Goal: Task Accomplishment & Management: Use online tool/utility

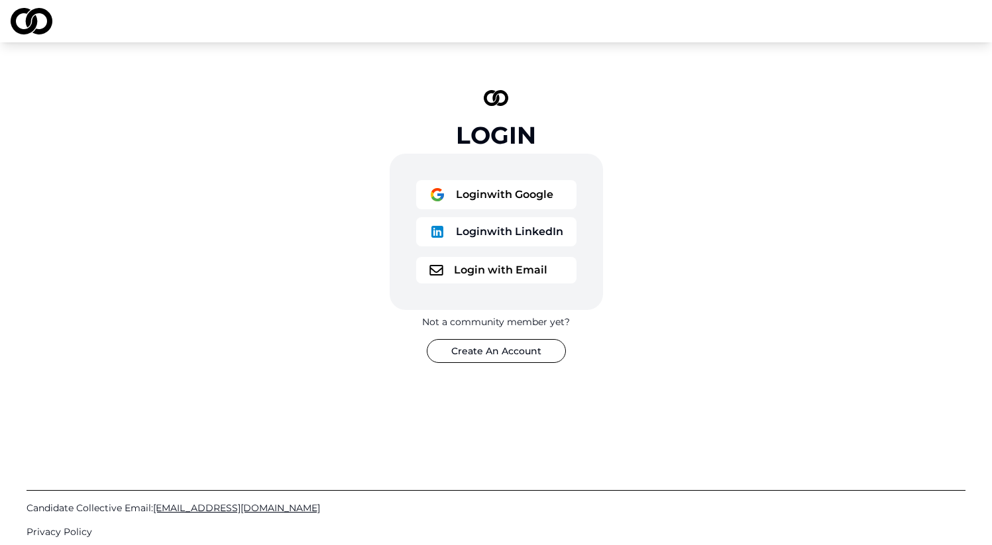
click at [504, 197] on button "Login with Google" at bounding box center [496, 194] width 160 height 29
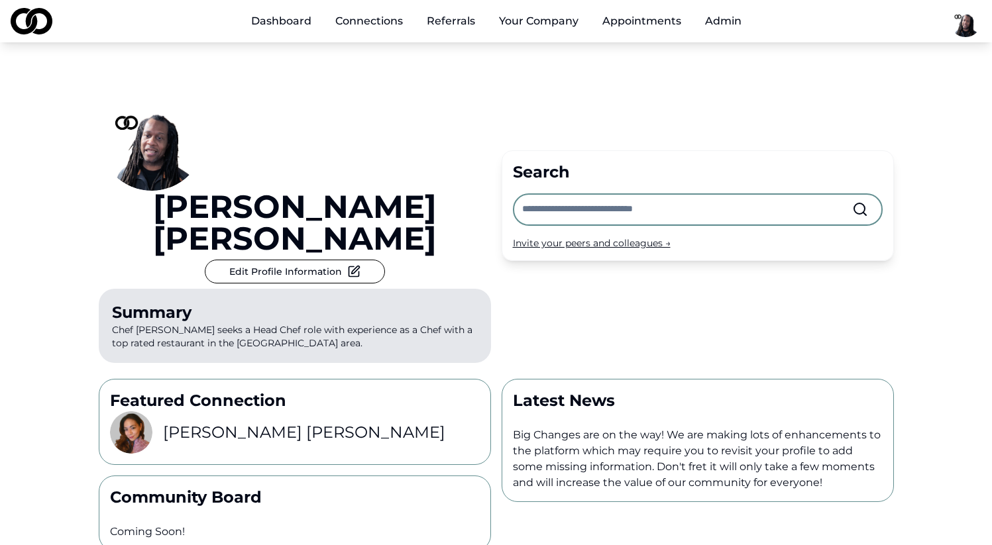
click at [735, 26] on button "Admin" at bounding box center [723, 21] width 58 height 27
click at [726, 23] on button "Admin" at bounding box center [723, 21] width 58 height 27
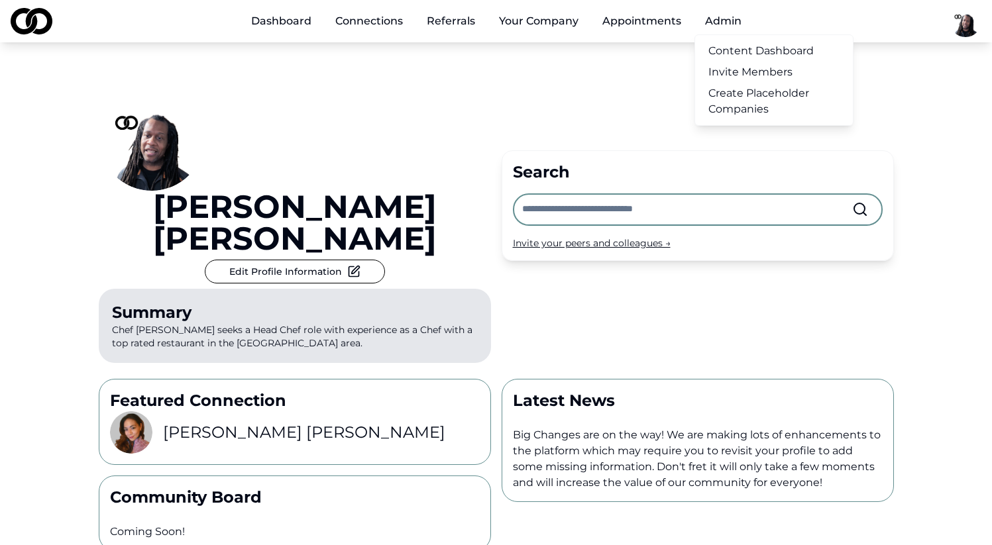
click at [744, 108] on link "Create Placeholder Companies" at bounding box center [774, 101] width 158 height 37
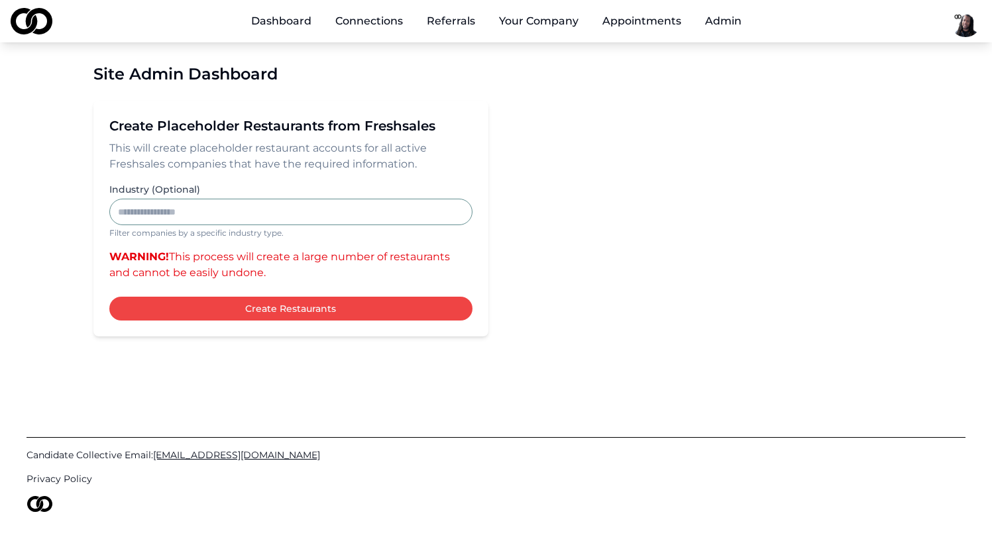
click at [191, 213] on input "Industry (Optional)" at bounding box center [290, 212] width 363 height 27
click at [182, 216] on input "Industry (Optional)" at bounding box center [290, 212] width 363 height 27
click at [211, 207] on input "Industry (Optional)" at bounding box center [290, 212] width 363 height 27
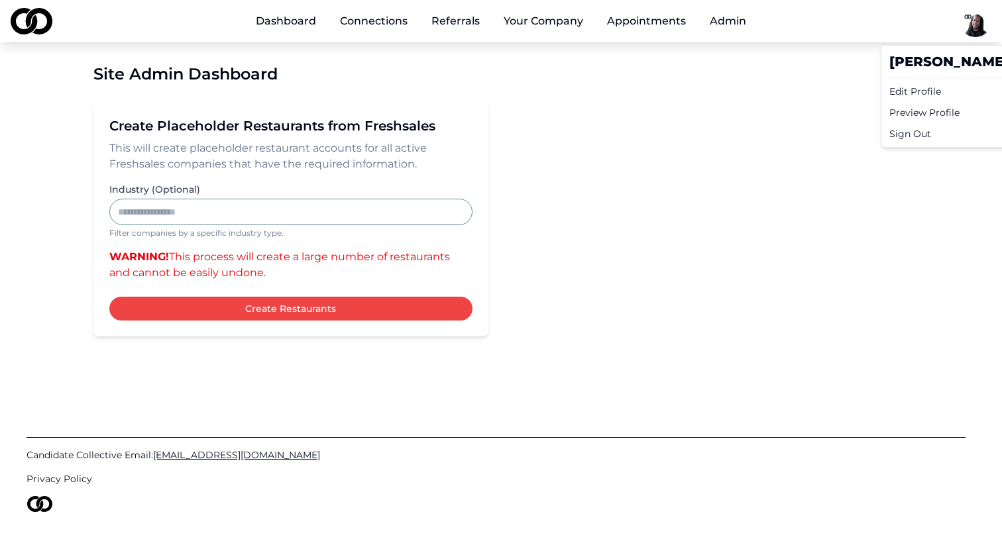
click at [964, 24] on html "Dashboard Connections Referrals Your Company Appointments Admin Site Admin Dash…" at bounding box center [501, 272] width 1002 height 545
click at [512, 25] on html "Dashboard Connections Referrals Your Company Appointments Admin Site Admin Dash…" at bounding box center [501, 272] width 1002 height 545
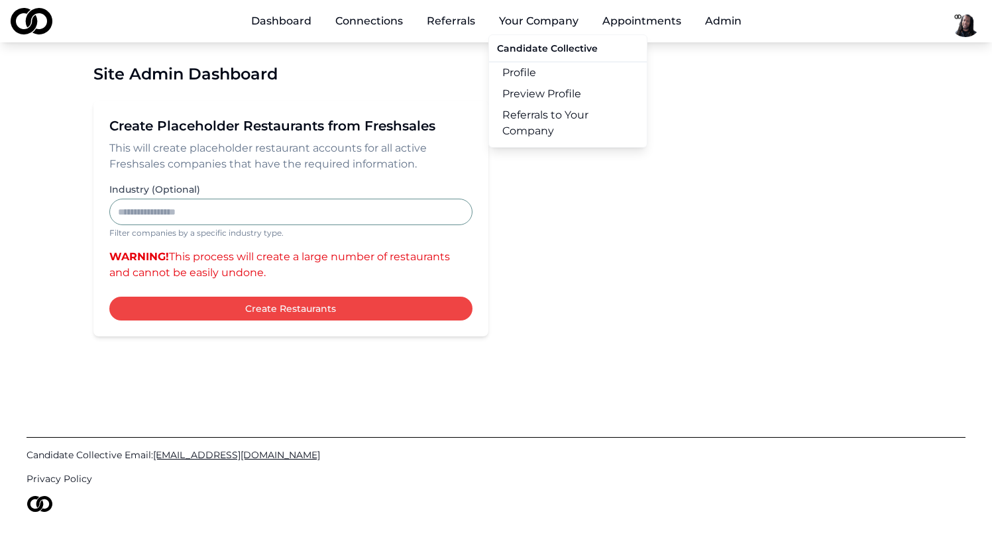
click at [526, 23] on button "Your Company" at bounding box center [538, 21] width 101 height 27
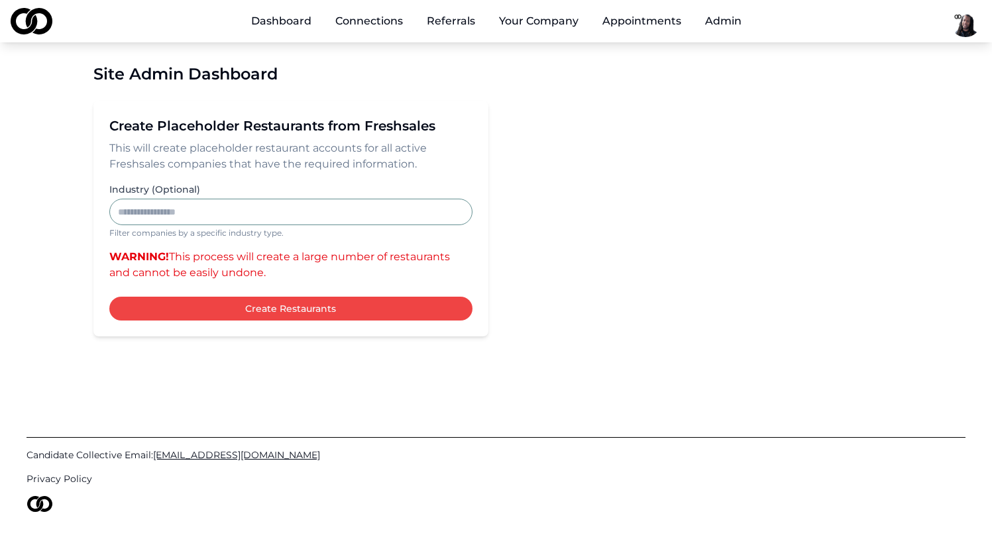
click at [526, 23] on button "Your Company" at bounding box center [538, 21] width 101 height 27
click at [704, 91] on div "Site Admin Dashboard Create Placeholder Restaurants from Freshsales This will c…" at bounding box center [496, 199] width 848 height 315
click at [514, 26] on button "Your Company" at bounding box center [538, 21] width 101 height 27
click at [543, 25] on button "Your Company" at bounding box center [538, 21] width 101 height 27
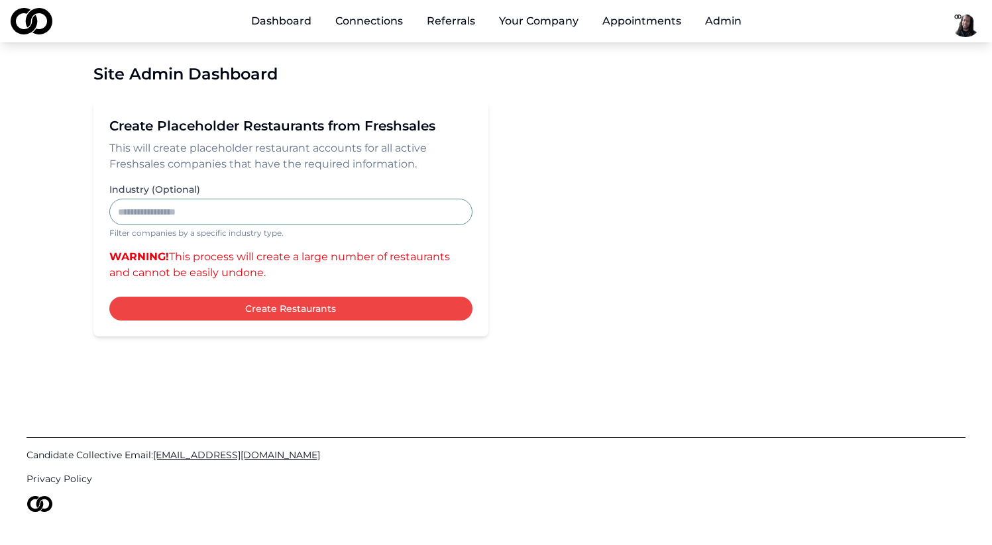
click at [543, 25] on button "Your Company" at bounding box center [538, 21] width 101 height 27
click at [556, 234] on div "Create Placeholder Restaurants from Freshsales This will create placeholder res…" at bounding box center [496, 219] width 806 height 236
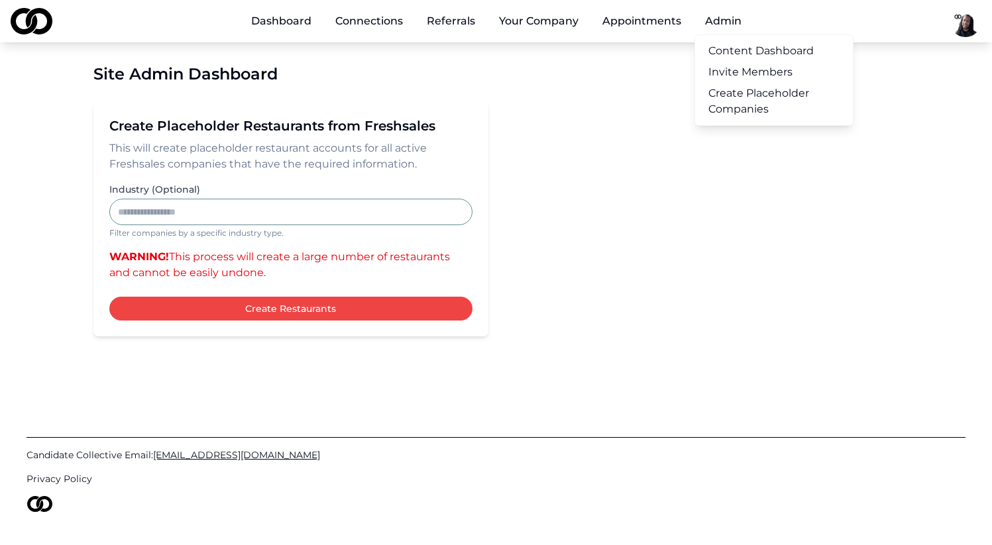
click at [736, 77] on link "Invite Members" at bounding box center [774, 72] width 158 height 21
